Goal: Obtain resource: Obtain resource

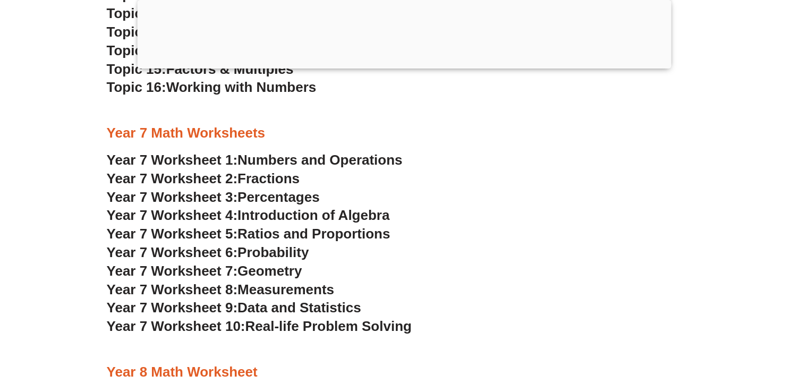
scroll to position [3240, 0]
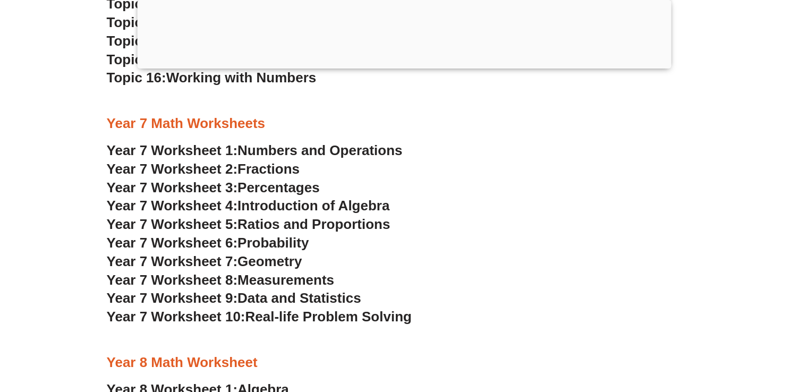
click at [273, 149] on span "Numbers and Operations" at bounding box center [319, 150] width 165 height 16
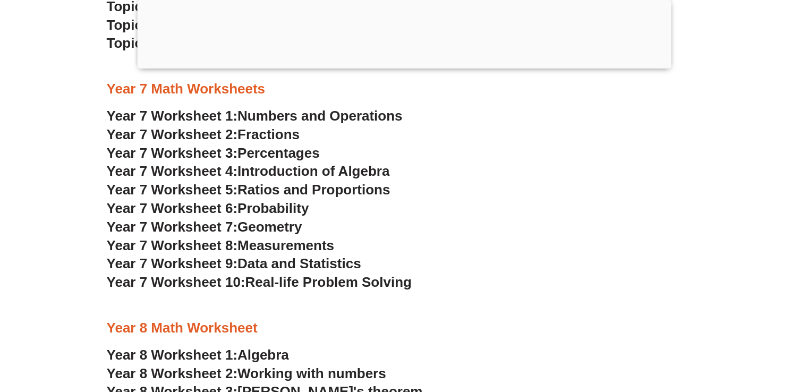
scroll to position [3293, 0]
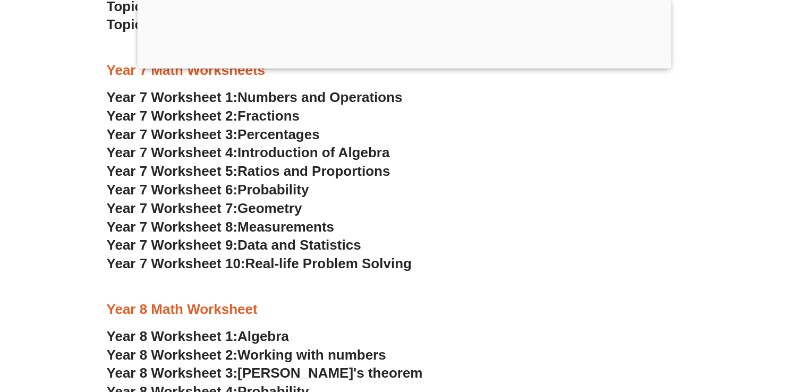
click at [320, 224] on span "Measurements" at bounding box center [285, 227] width 97 height 16
click at [287, 193] on span "Probability" at bounding box center [272, 190] width 71 height 16
click at [303, 170] on span "Ratios and Proportions" at bounding box center [313, 171] width 152 height 16
click at [318, 152] on span "Introduction of Algebra" at bounding box center [313, 152] width 152 height 16
click at [477, 190] on h3 "Year 7 Worksheet 6: Probability" at bounding box center [404, 190] width 595 height 18
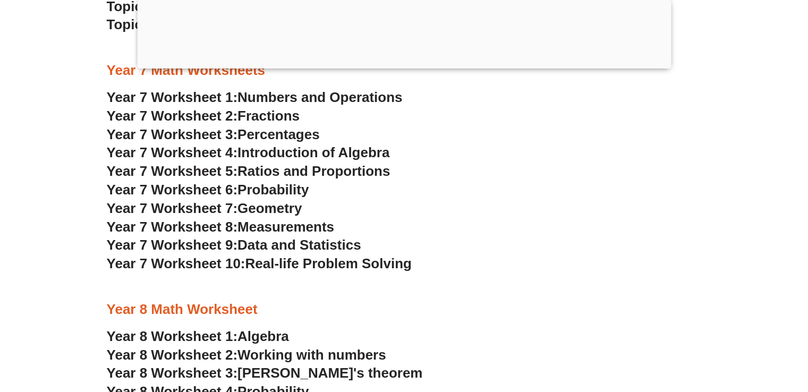
click at [276, 114] on span "Fractions" at bounding box center [268, 116] width 62 height 16
click at [289, 243] on span "Data and Statistics" at bounding box center [299, 245] width 124 height 16
click at [344, 263] on span "Real-life Problem Solving" at bounding box center [328, 263] width 166 height 16
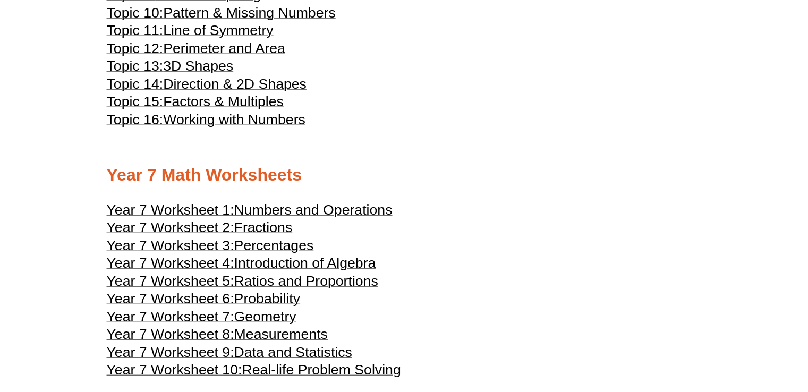
scroll to position [2492, 0]
